Goal: Task Accomplishment & Management: Manage account settings

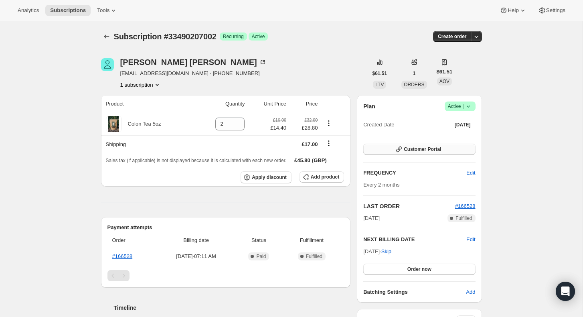
click at [420, 149] on span "Customer Portal" at bounding box center [422, 149] width 37 height 6
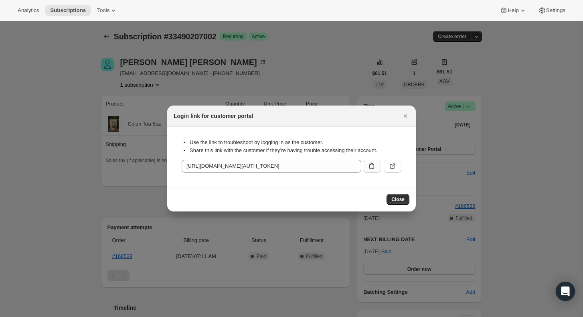
click at [373, 168] on icon ":rc0:" at bounding box center [371, 166] width 5 height 6
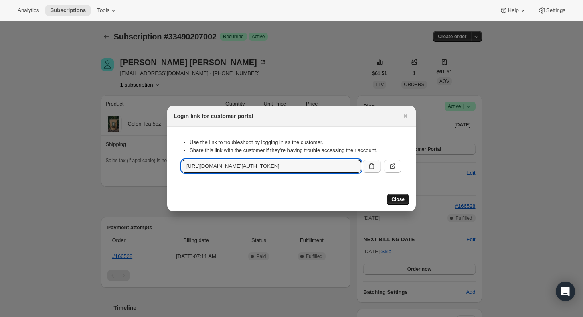
click at [401, 199] on span "Close" at bounding box center [398, 199] width 13 height 6
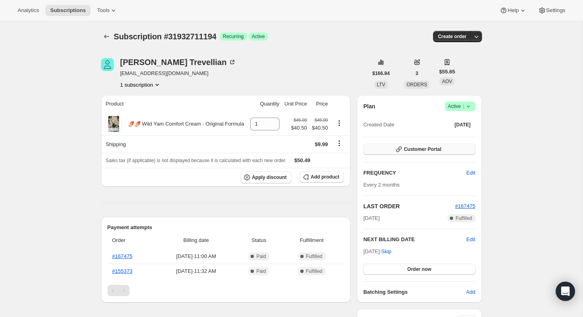
click at [436, 152] on button "Customer Portal" at bounding box center [419, 149] width 112 height 11
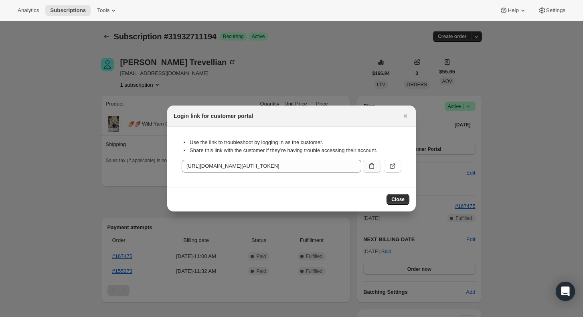
click at [377, 169] on button ":rc0:" at bounding box center [372, 166] width 18 height 13
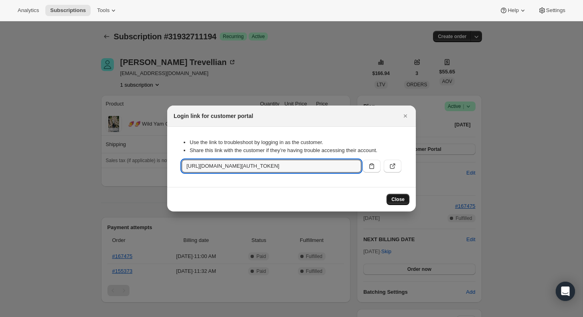
click at [398, 202] on span "Close" at bounding box center [398, 199] width 13 height 6
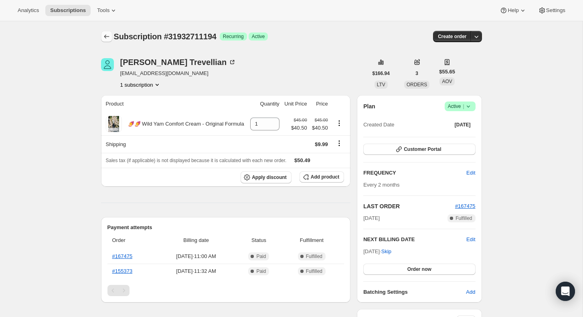
click at [110, 37] on icon "Subscriptions" at bounding box center [107, 36] width 8 height 8
